Goal: Information Seeking & Learning: Learn about a topic

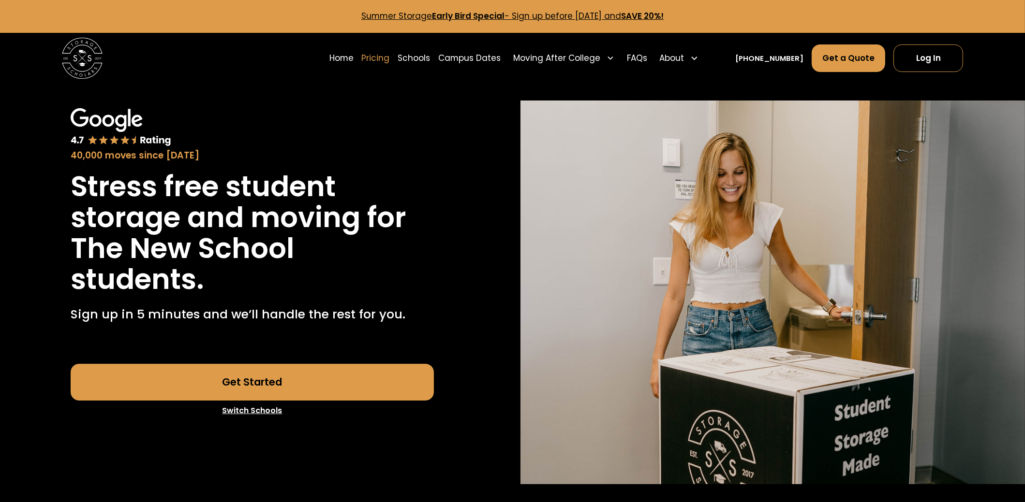
click at [390, 58] on link "Pricing" at bounding box center [376, 58] width 28 height 29
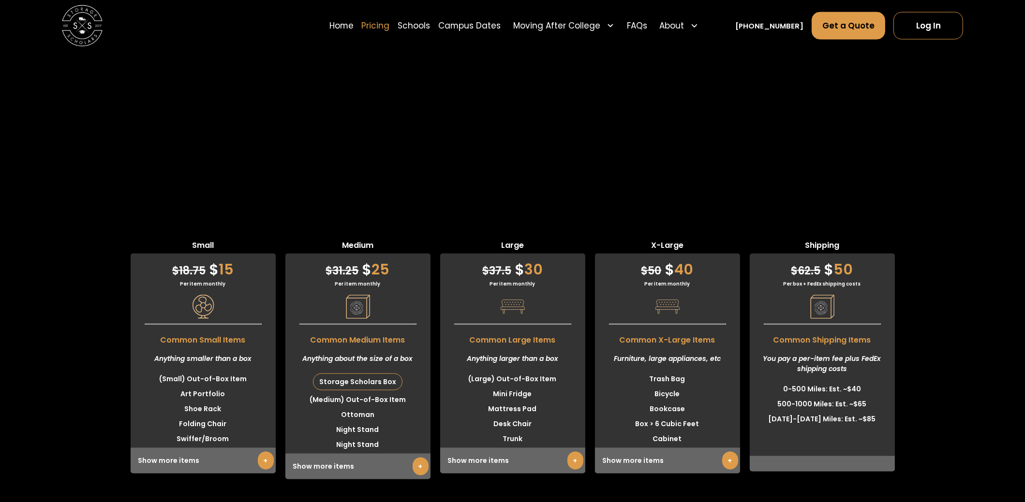
scroll to position [2592, 0]
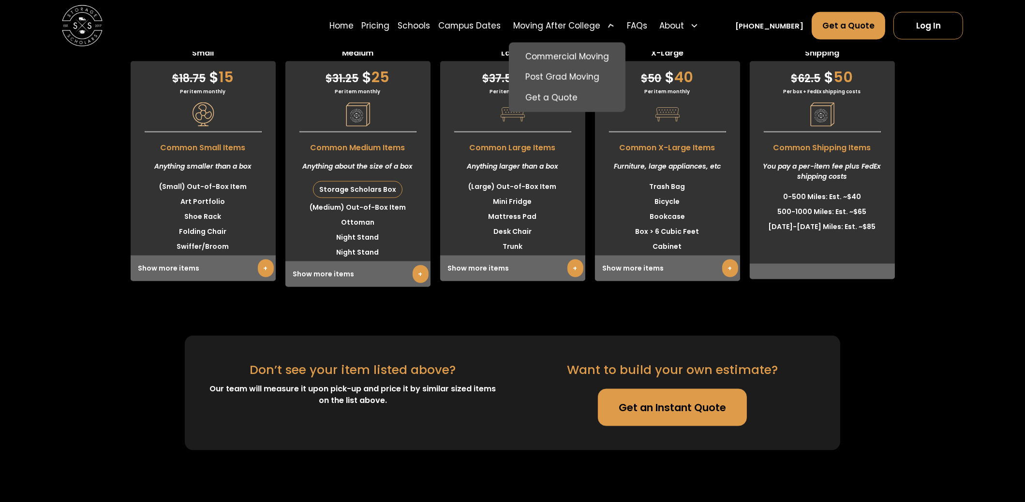
click at [615, 27] on icon at bounding box center [610, 26] width 10 height 10
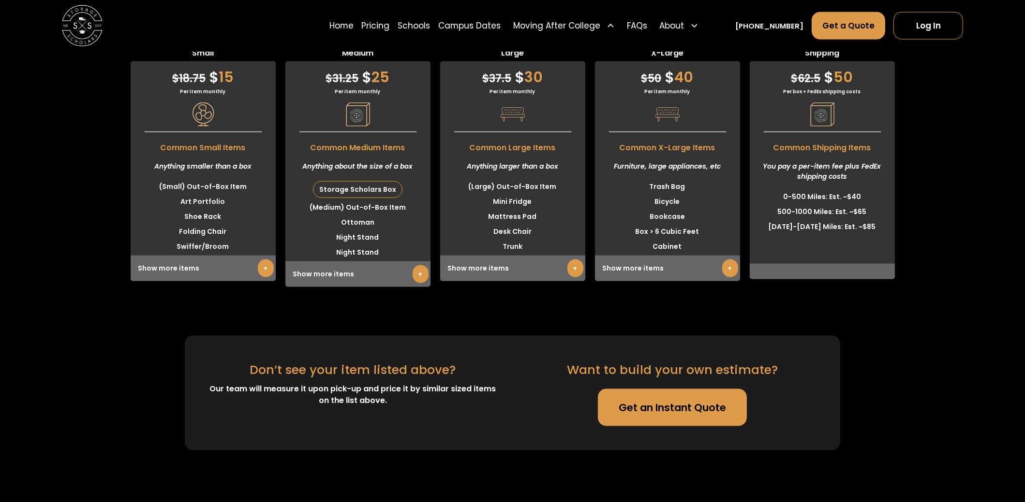
click at [615, 27] on icon at bounding box center [610, 25] width 8 height 8
click at [647, 26] on link "FAQs" at bounding box center [637, 25] width 20 height 29
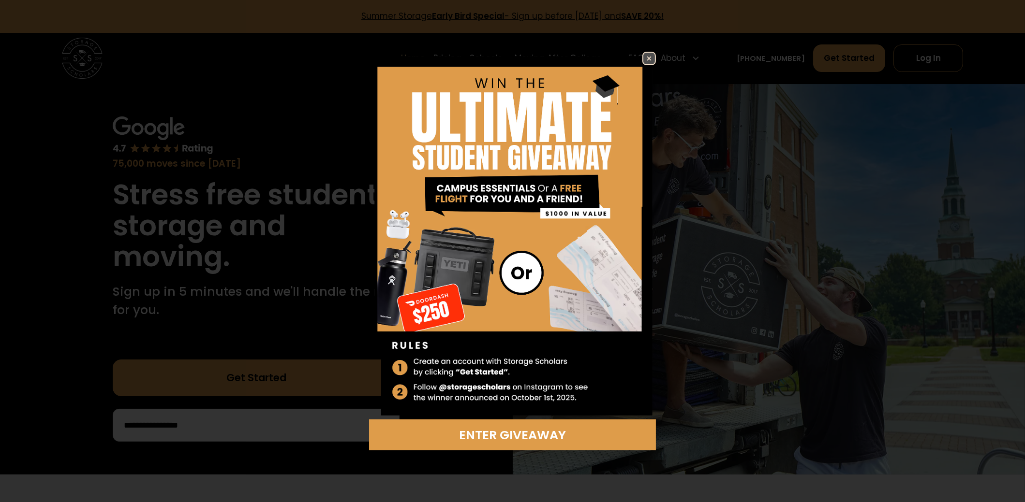
click at [644, 59] on img at bounding box center [649, 59] width 12 height 12
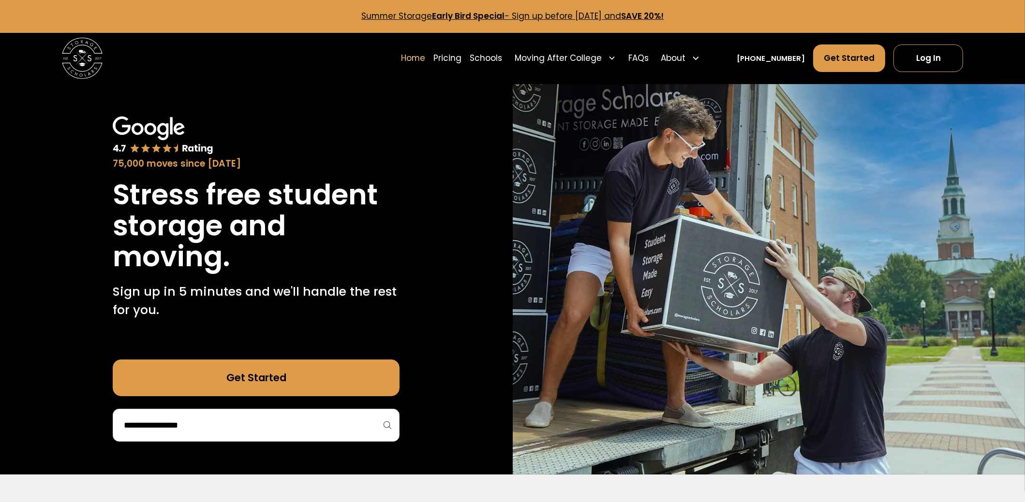
scroll to position [96, 0]
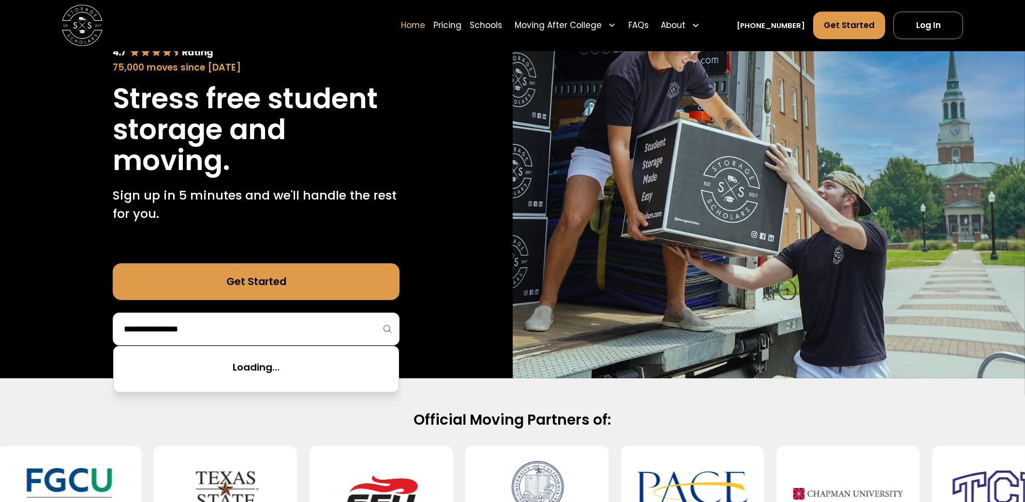
click at [328, 327] on input "search" at bounding box center [256, 329] width 266 height 16
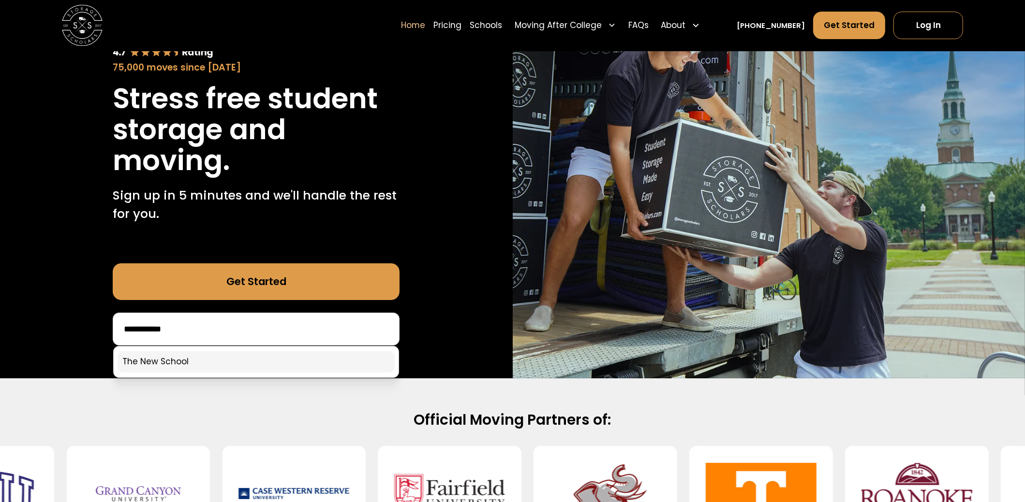
type input "**********"
click at [326, 360] on link at bounding box center [255, 362] width 277 height 21
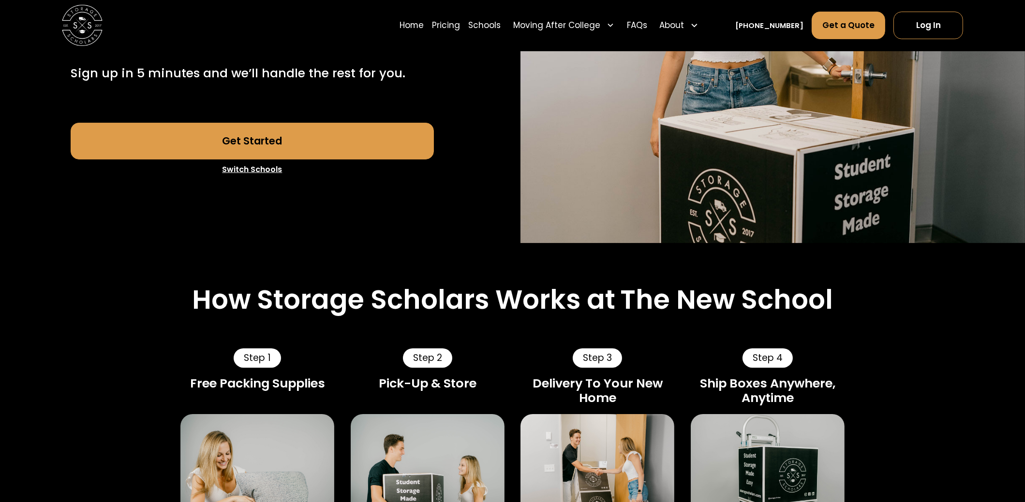
scroll to position [145, 0]
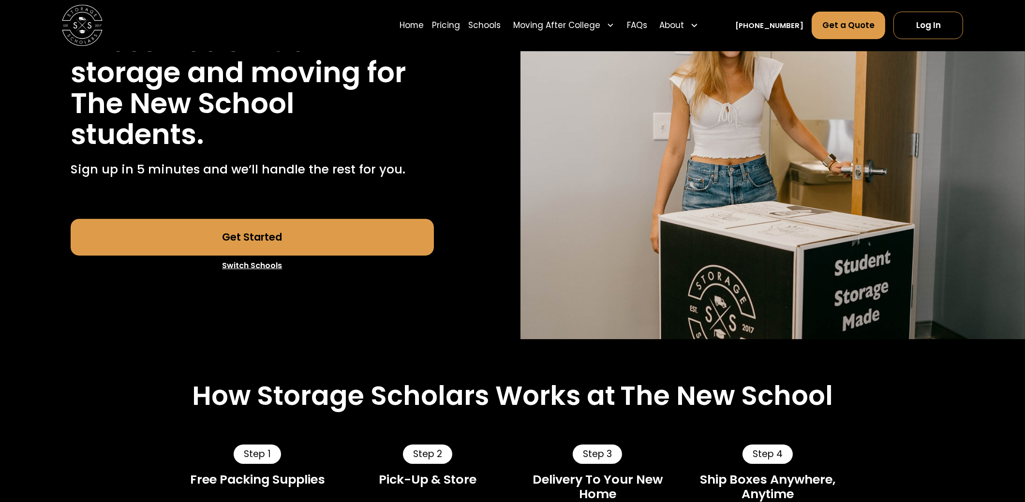
click at [249, 263] on link "Switch Schools" at bounding box center [252, 266] width 363 height 20
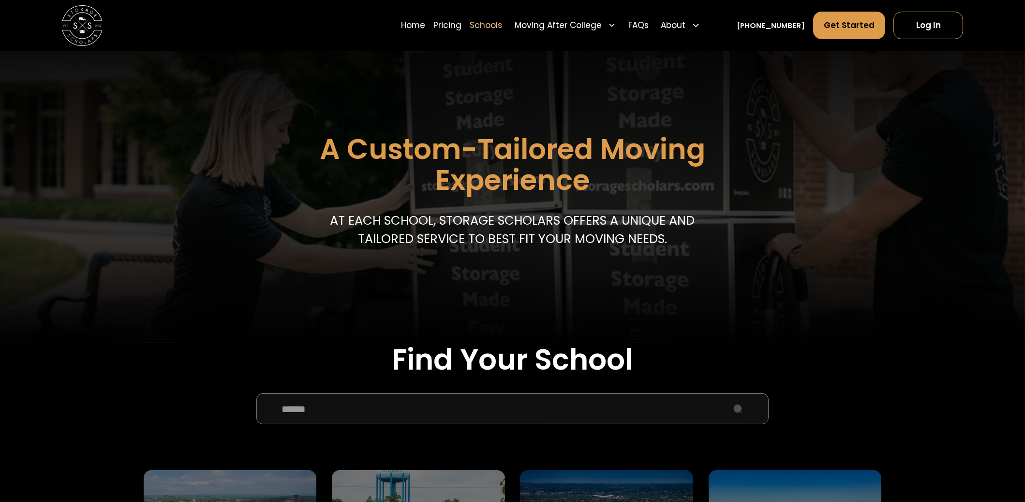
scroll to position [96, 0]
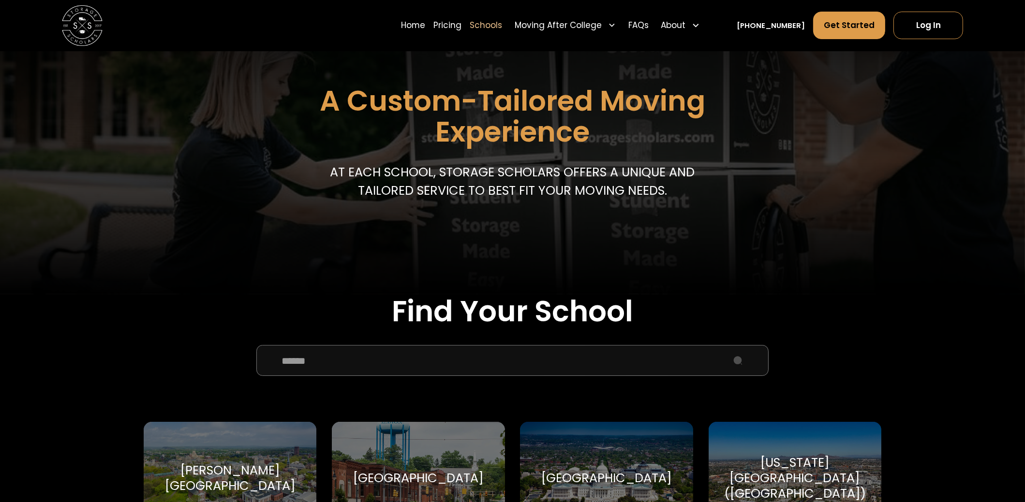
click at [344, 365] on input "School Select Form" at bounding box center [512, 360] width 512 height 31
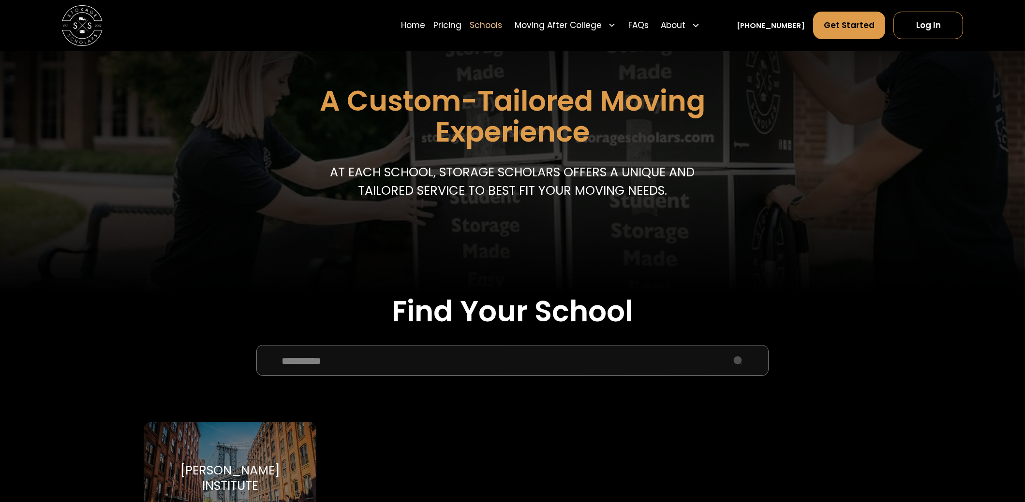
type input "**********"
click at [268, 456] on div "Pratt Institute Pratt Institute" at bounding box center [230, 478] width 173 height 113
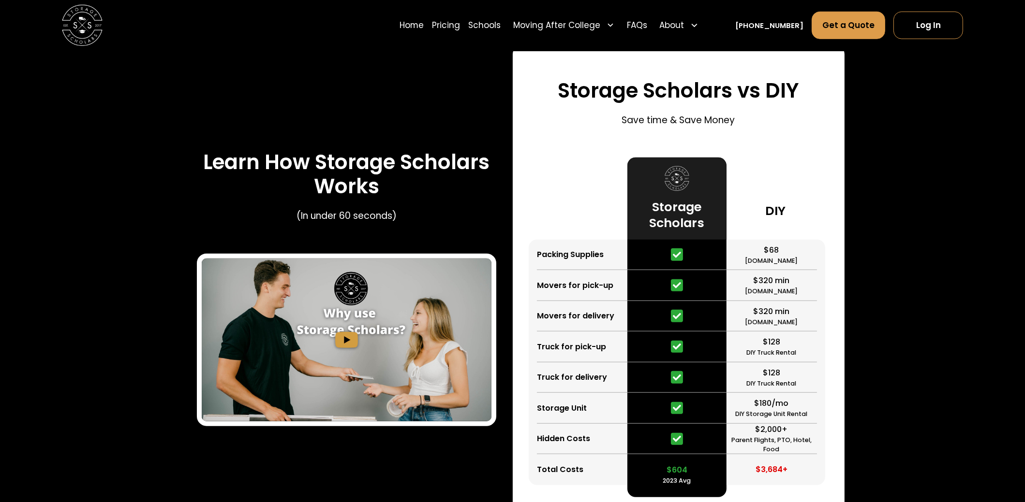
scroll to position [1498, 0]
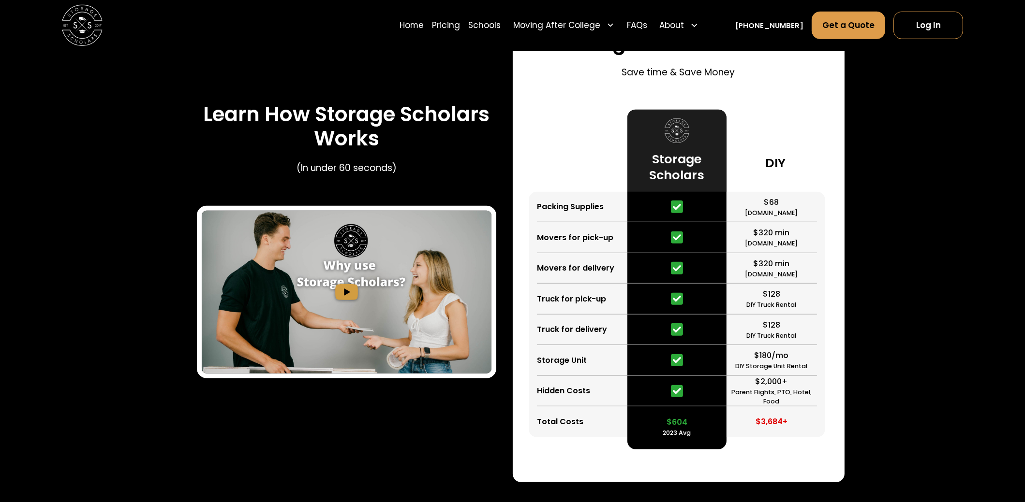
click at [145, 242] on div "Step 1 Free Packing Supplies We ship you a packing supply kit with boxes and ot…" at bounding box center [512, 13] width 737 height 1909
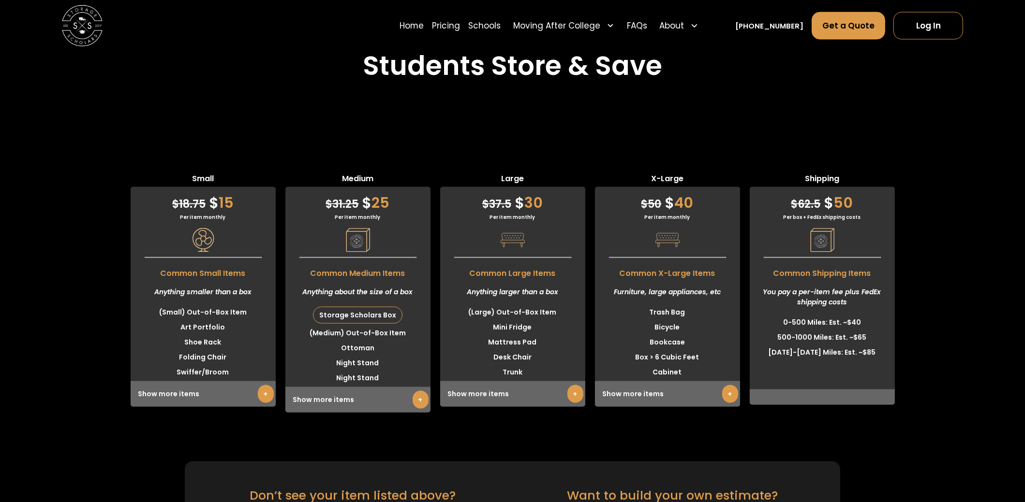
scroll to position [2563, 0]
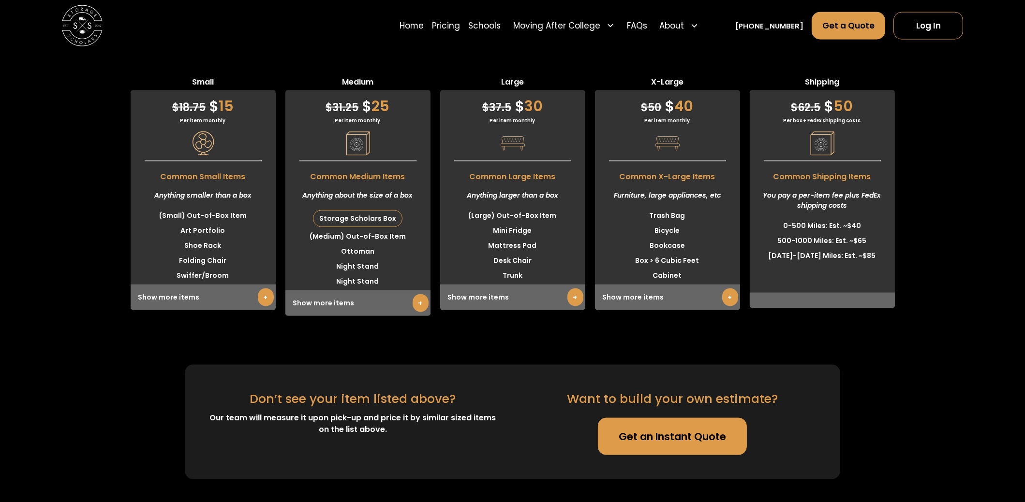
click at [577, 303] on link "+" at bounding box center [575, 298] width 16 height 18
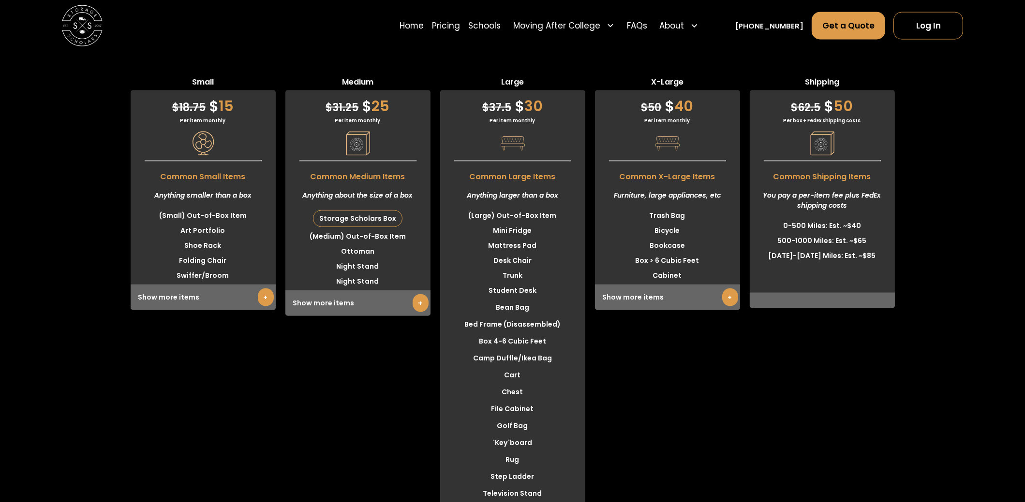
click at [422, 306] on link "+" at bounding box center [420, 303] width 16 height 18
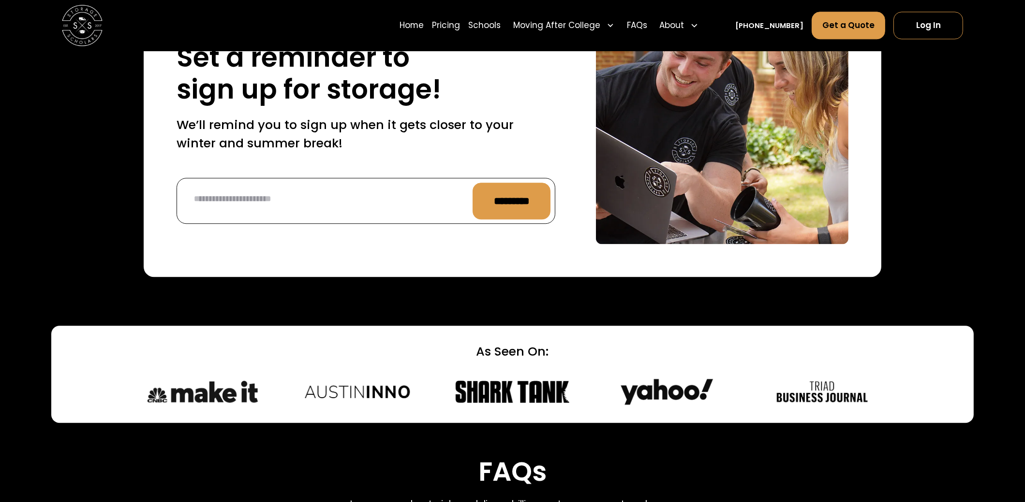
scroll to position [4255, 0]
